Goal: Check status: Check status

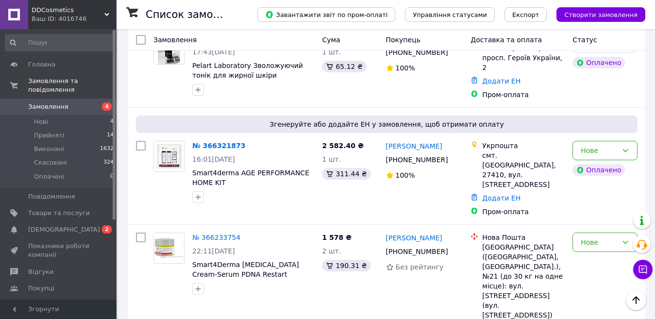
scroll to position [189, 0]
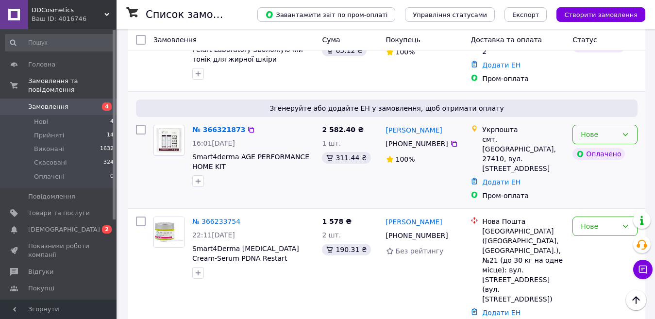
click at [596, 129] on div "Нове" at bounding box center [599, 134] width 37 height 11
click at [597, 155] on li "Прийнято" at bounding box center [605, 151] width 64 height 17
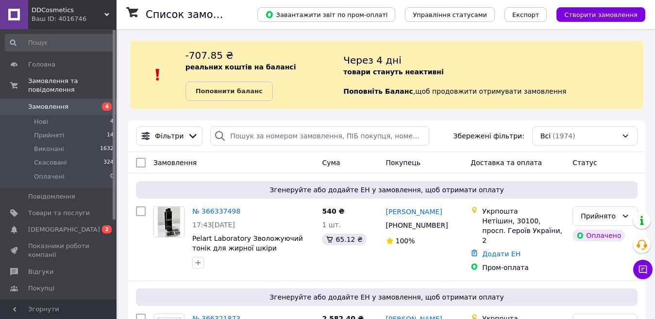
scroll to position [47, 0]
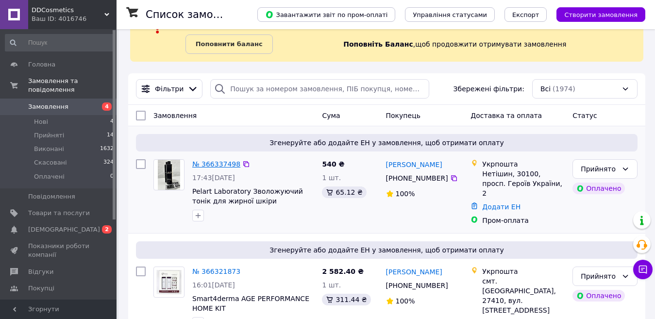
click at [217, 163] on link "№ 366337498" at bounding box center [216, 164] width 48 height 8
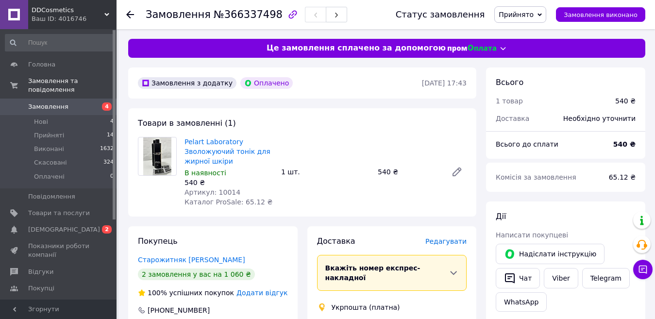
click at [127, 14] on use at bounding box center [130, 15] width 8 height 8
